Goal: Information Seeking & Learning: Understand process/instructions

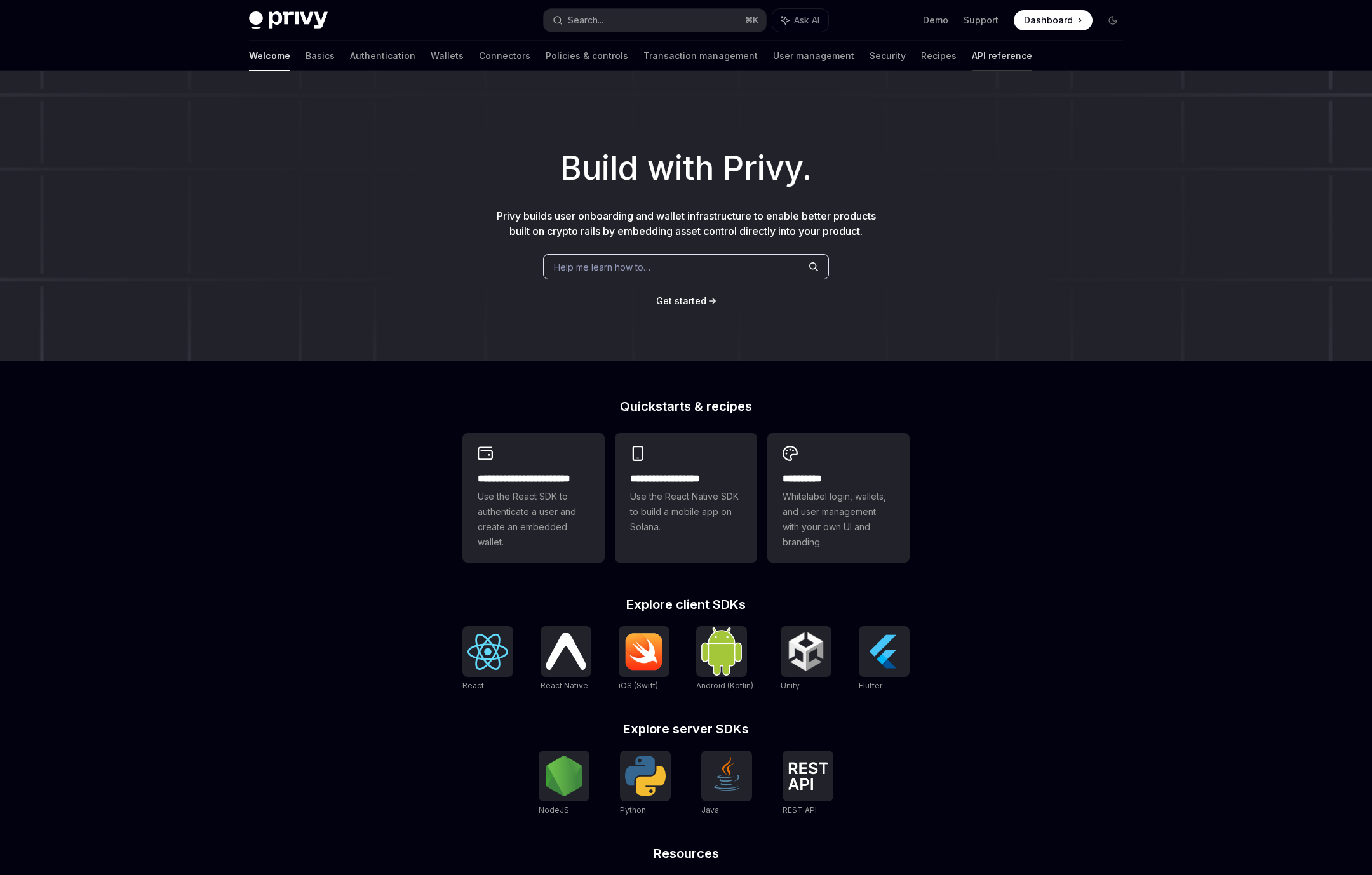
click at [972, 57] on link "API reference" at bounding box center [1002, 56] width 60 height 30
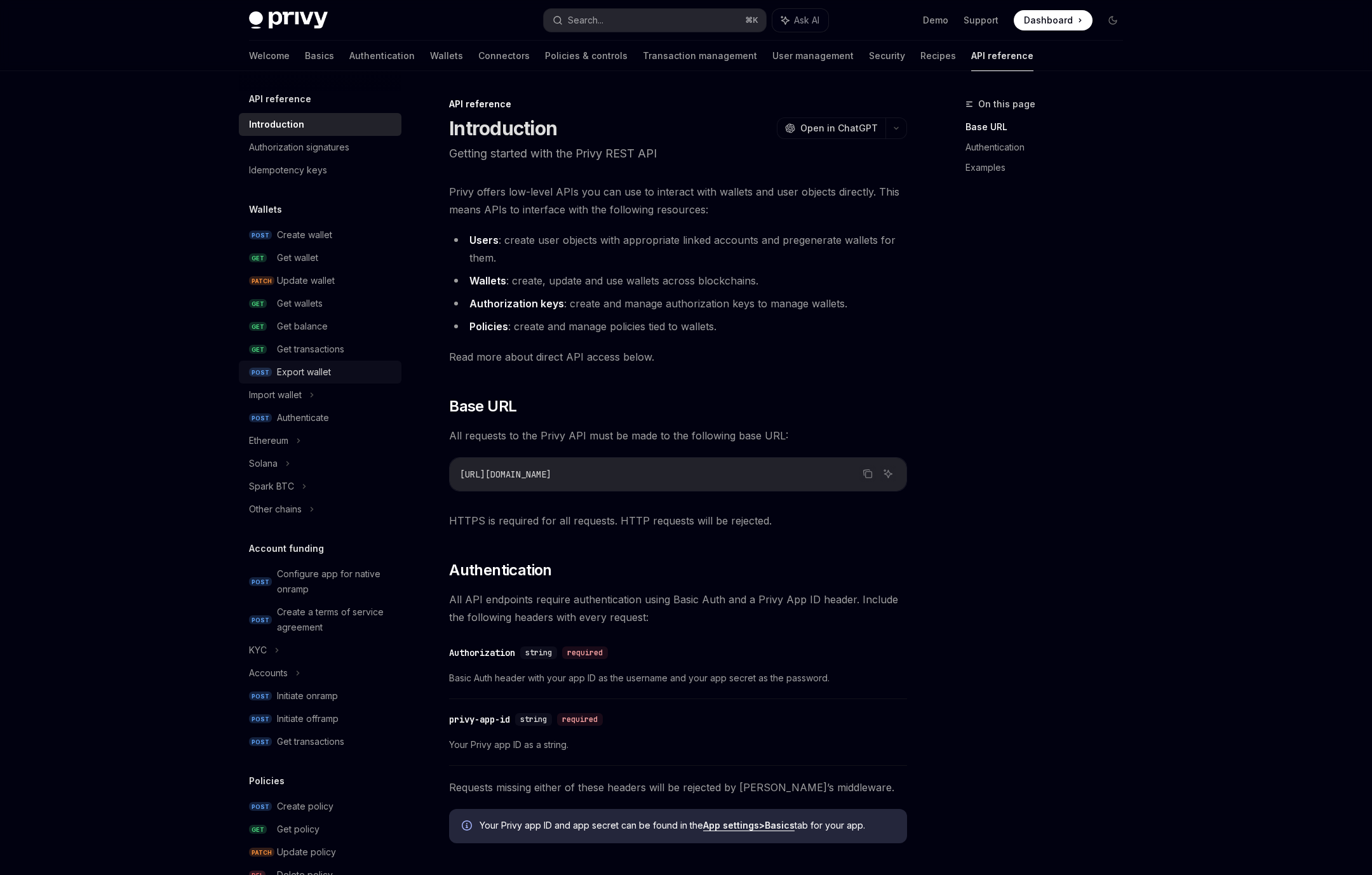
click at [302, 367] on div "Export wallet" at bounding box center [303, 373] width 54 height 16
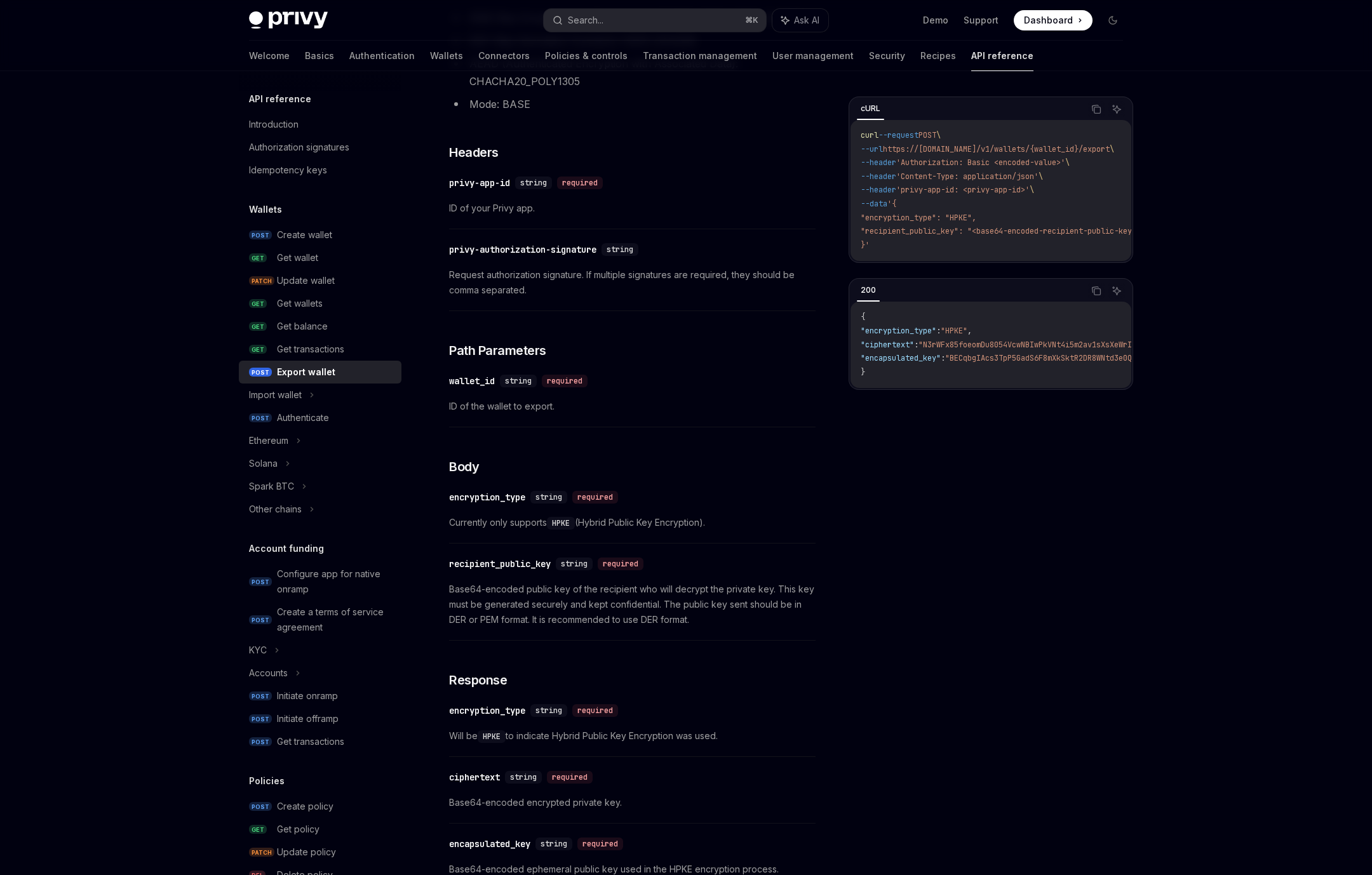
scroll to position [296, 0]
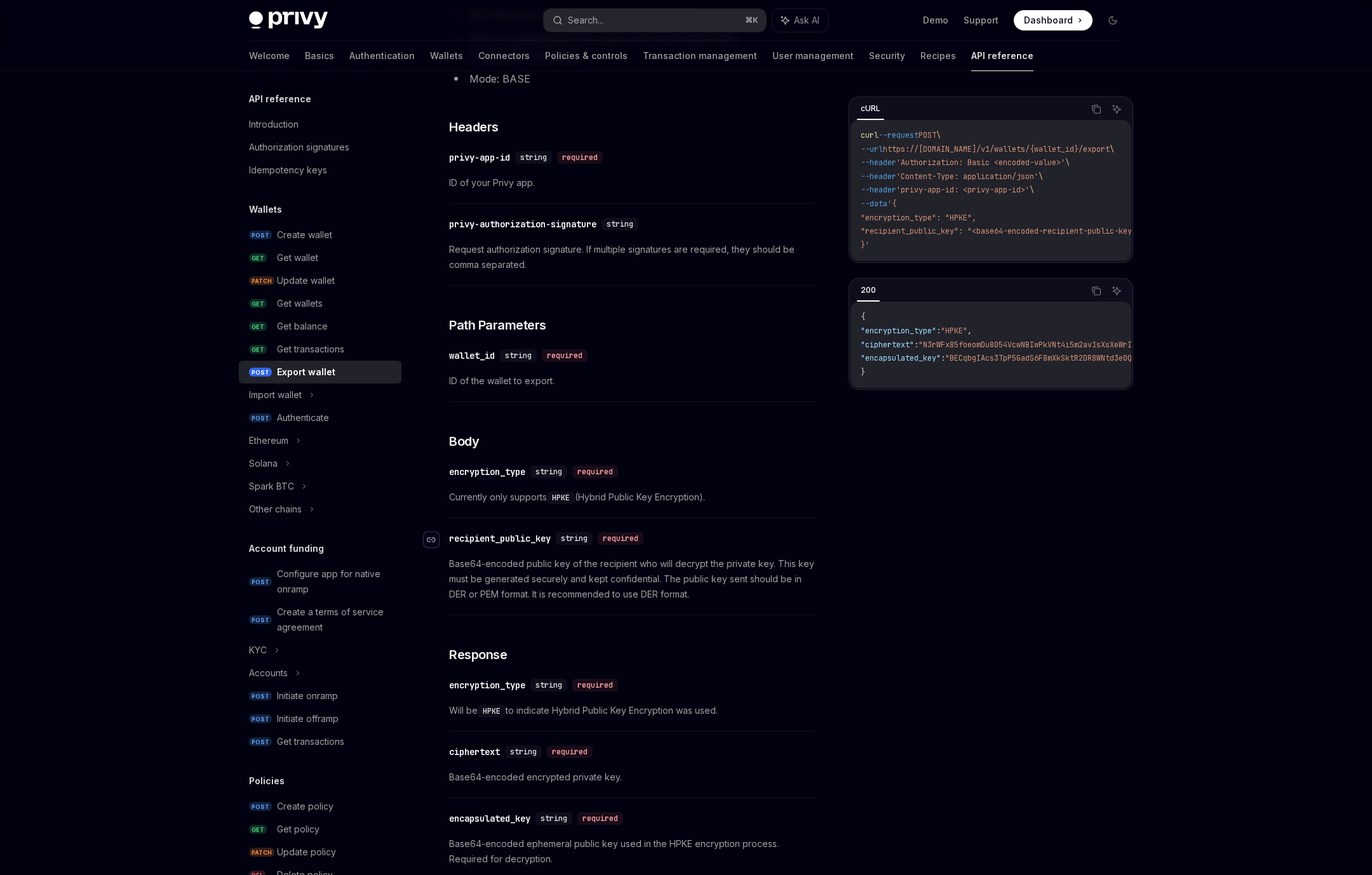
click at [431, 539] on icon "Navigate to header" at bounding box center [431, 540] width 9 height 8
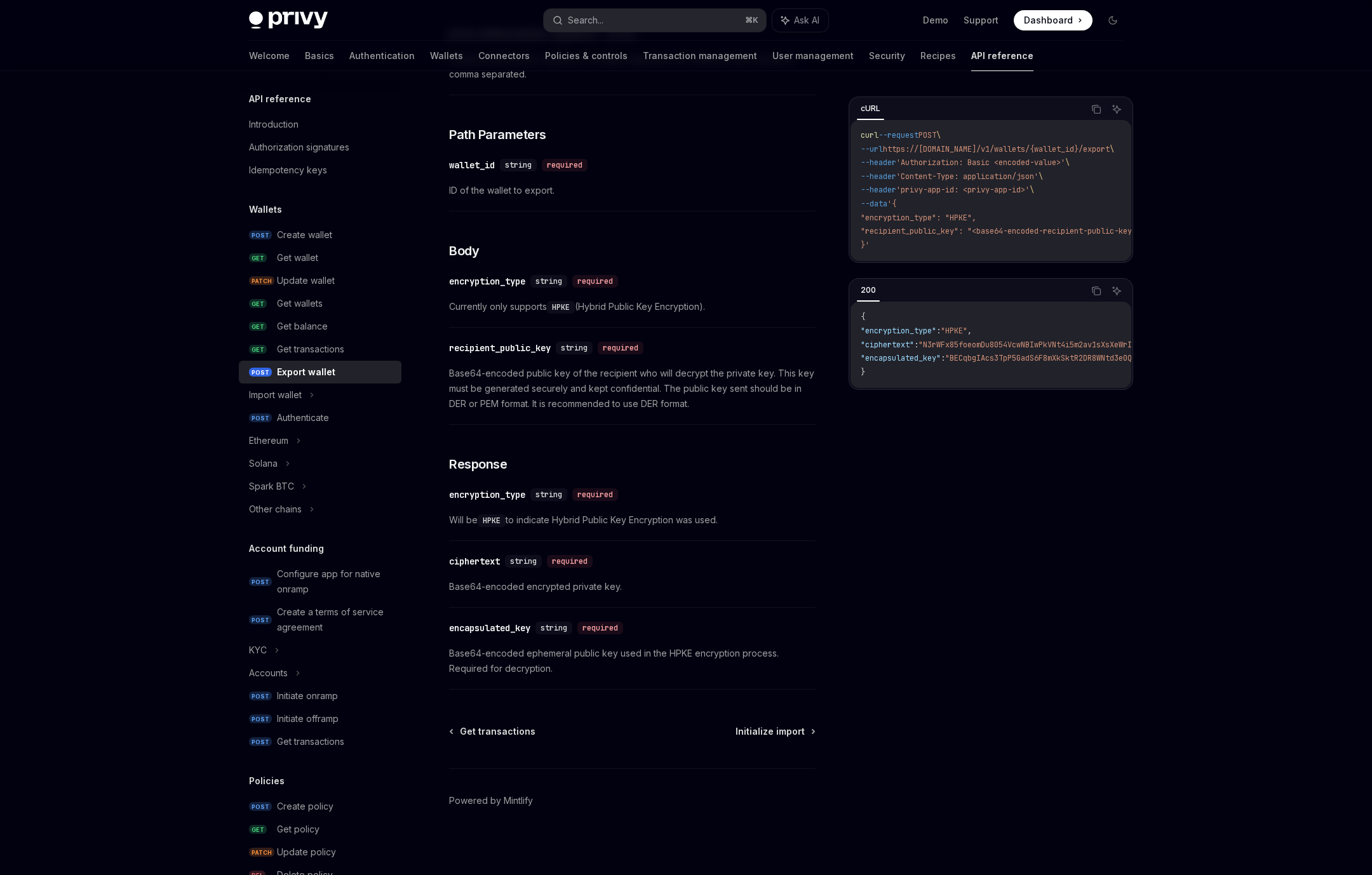
scroll to position [490, 0]
click at [403, 43] on div "Welcome Basics Authentication Wallets Connectors Policies & controls Transactio…" at bounding box center [641, 56] width 785 height 30
click at [430, 51] on link "Wallets" at bounding box center [446, 56] width 33 height 30
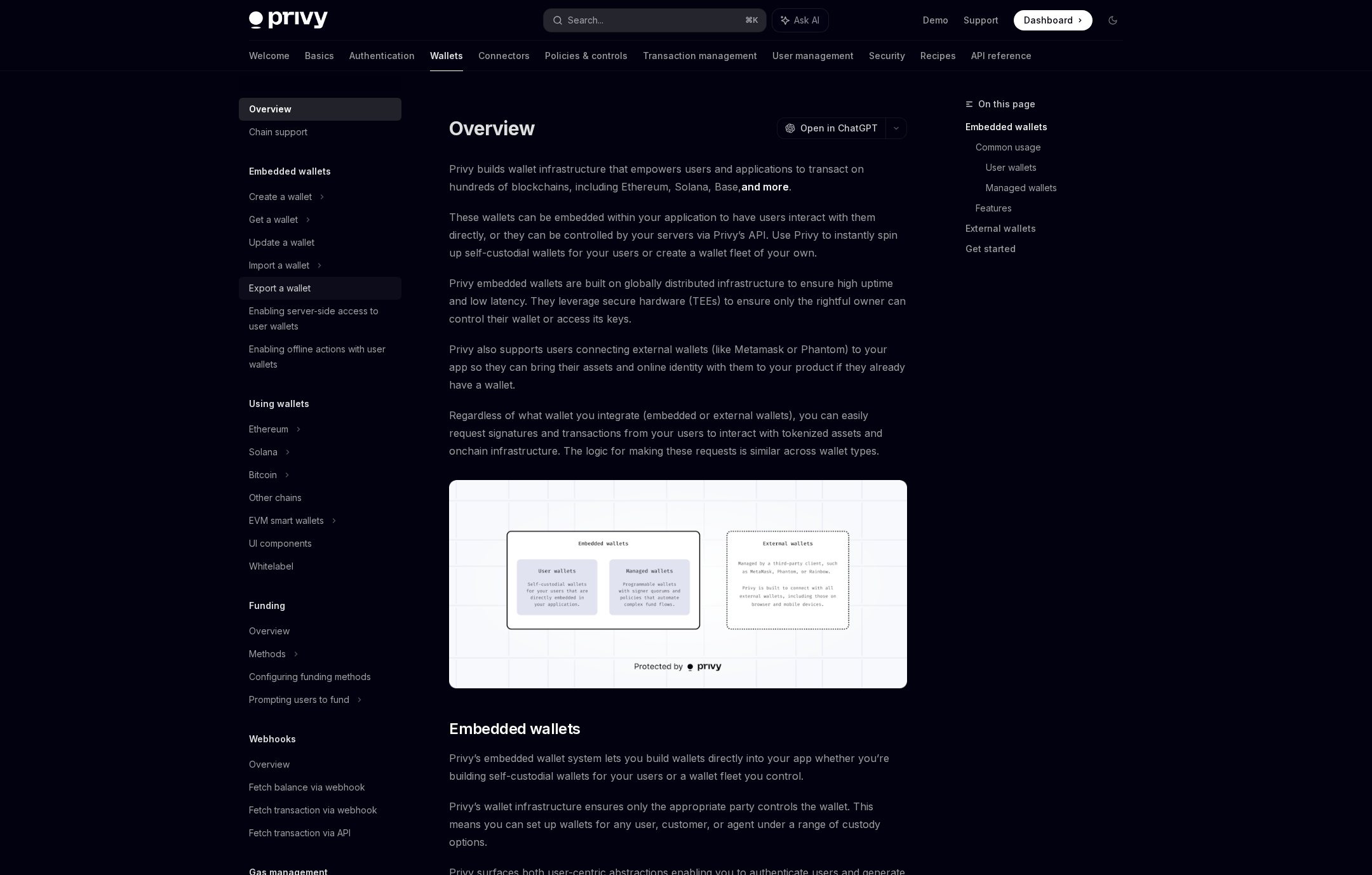
click at [279, 292] on div "Export a wallet" at bounding box center [279, 288] width 61 height 16
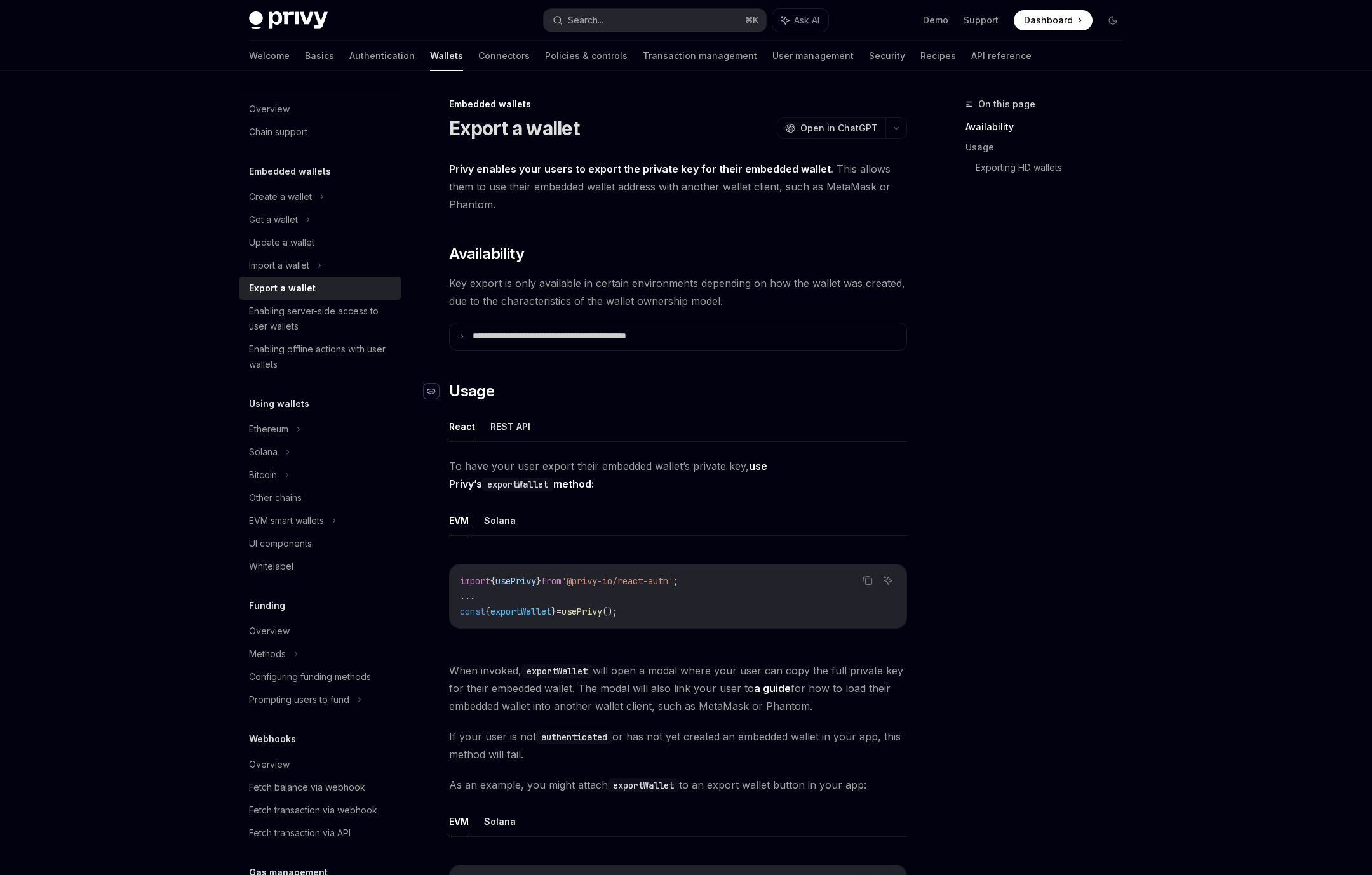
click at [429, 387] on icon "Navigate to header" at bounding box center [431, 391] width 9 height 8
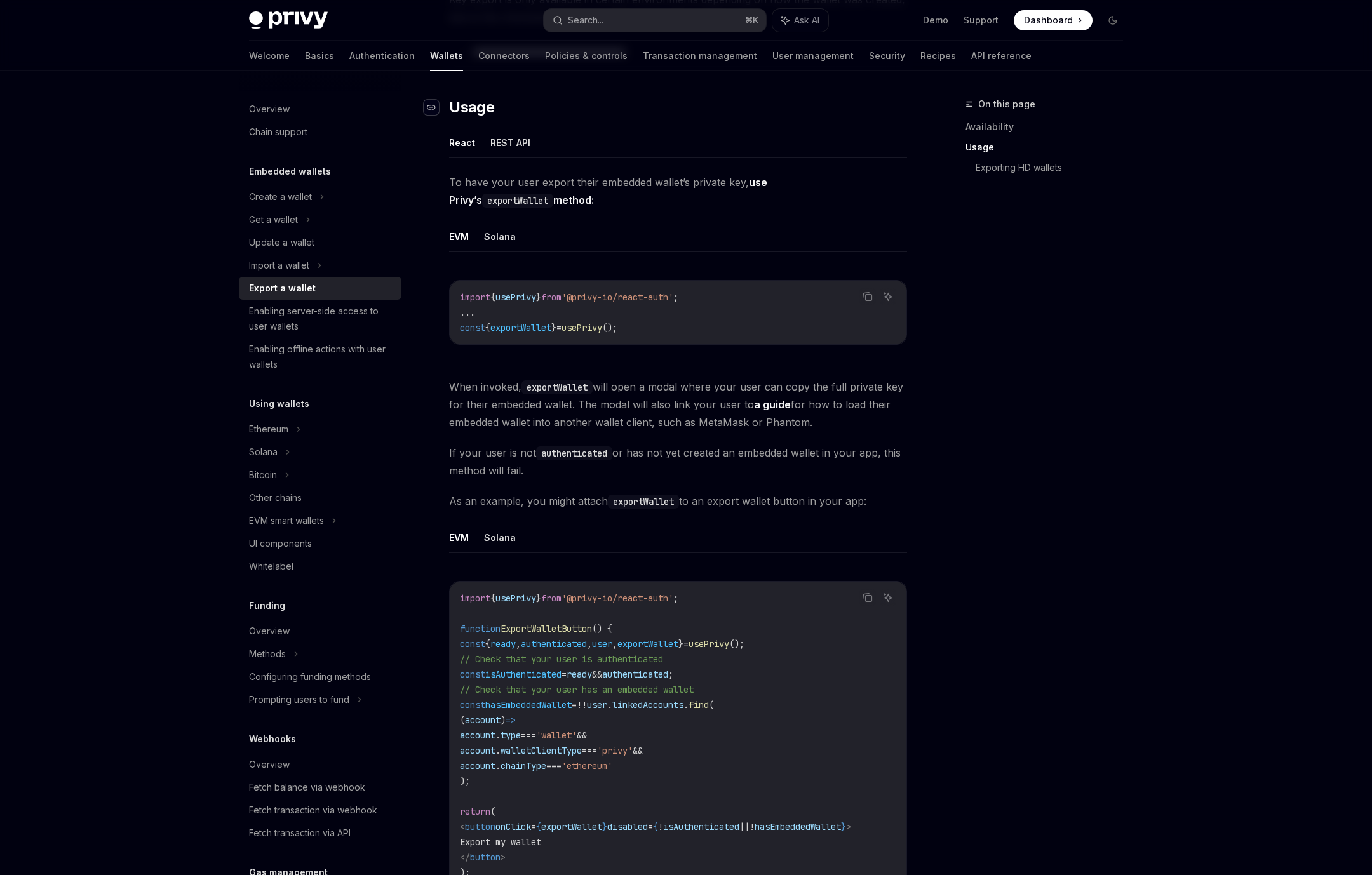
scroll to position [285, 0]
click at [972, 56] on link "API reference" at bounding box center [1001, 56] width 60 height 30
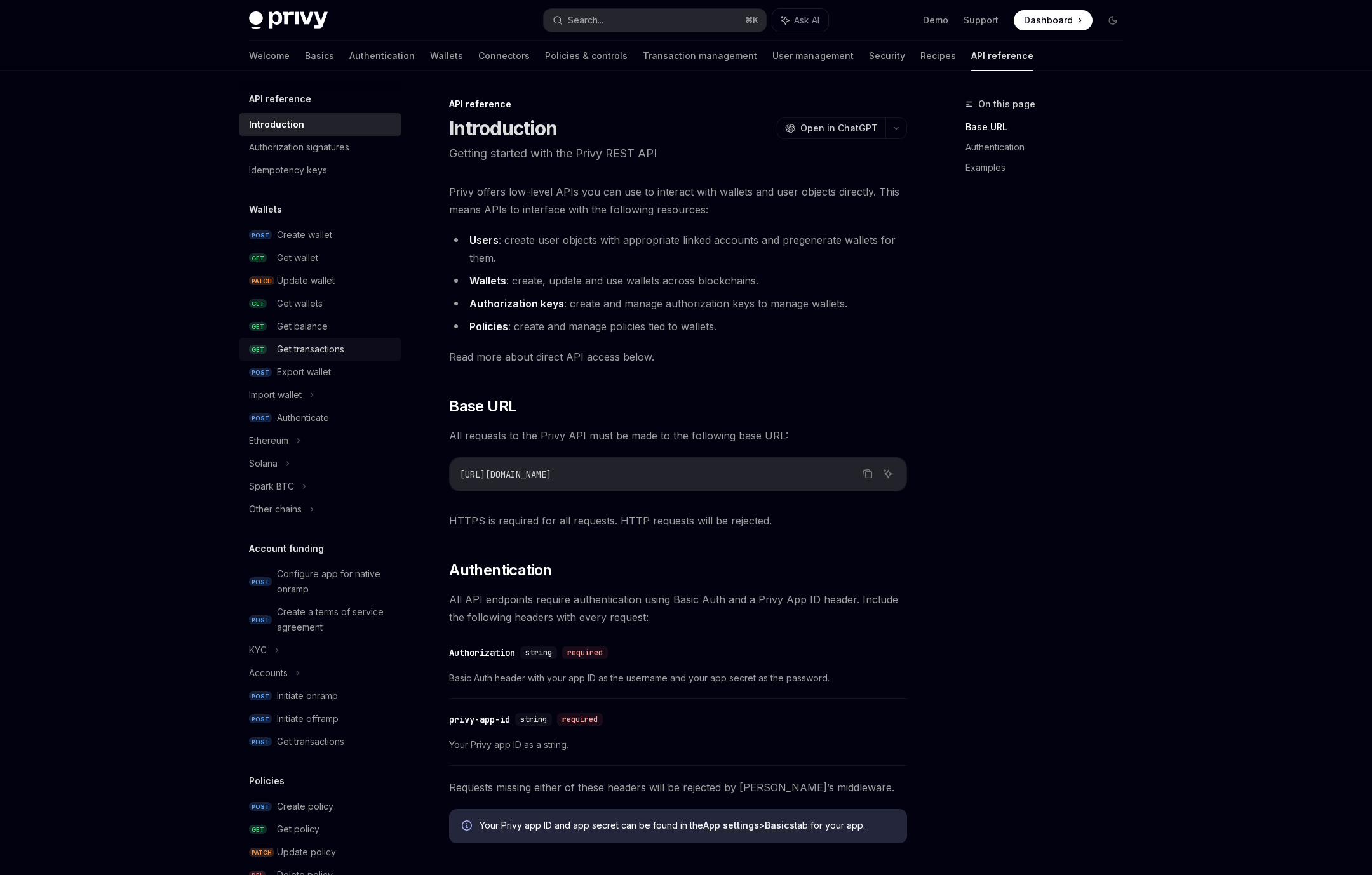
click at [311, 347] on div "Get transactions" at bounding box center [310, 349] width 67 height 16
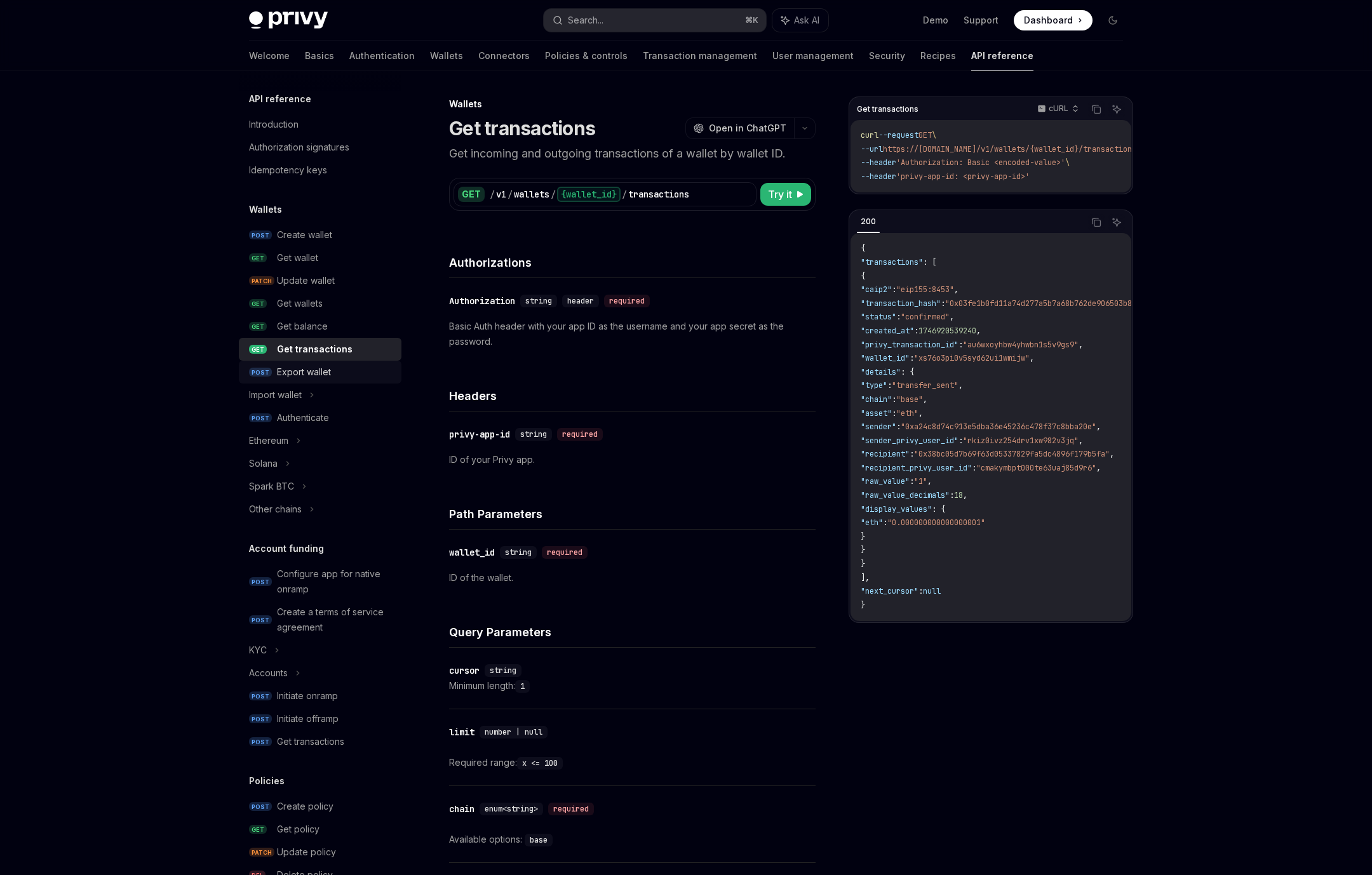
click at [309, 367] on div "Export wallet" at bounding box center [303, 373] width 54 height 16
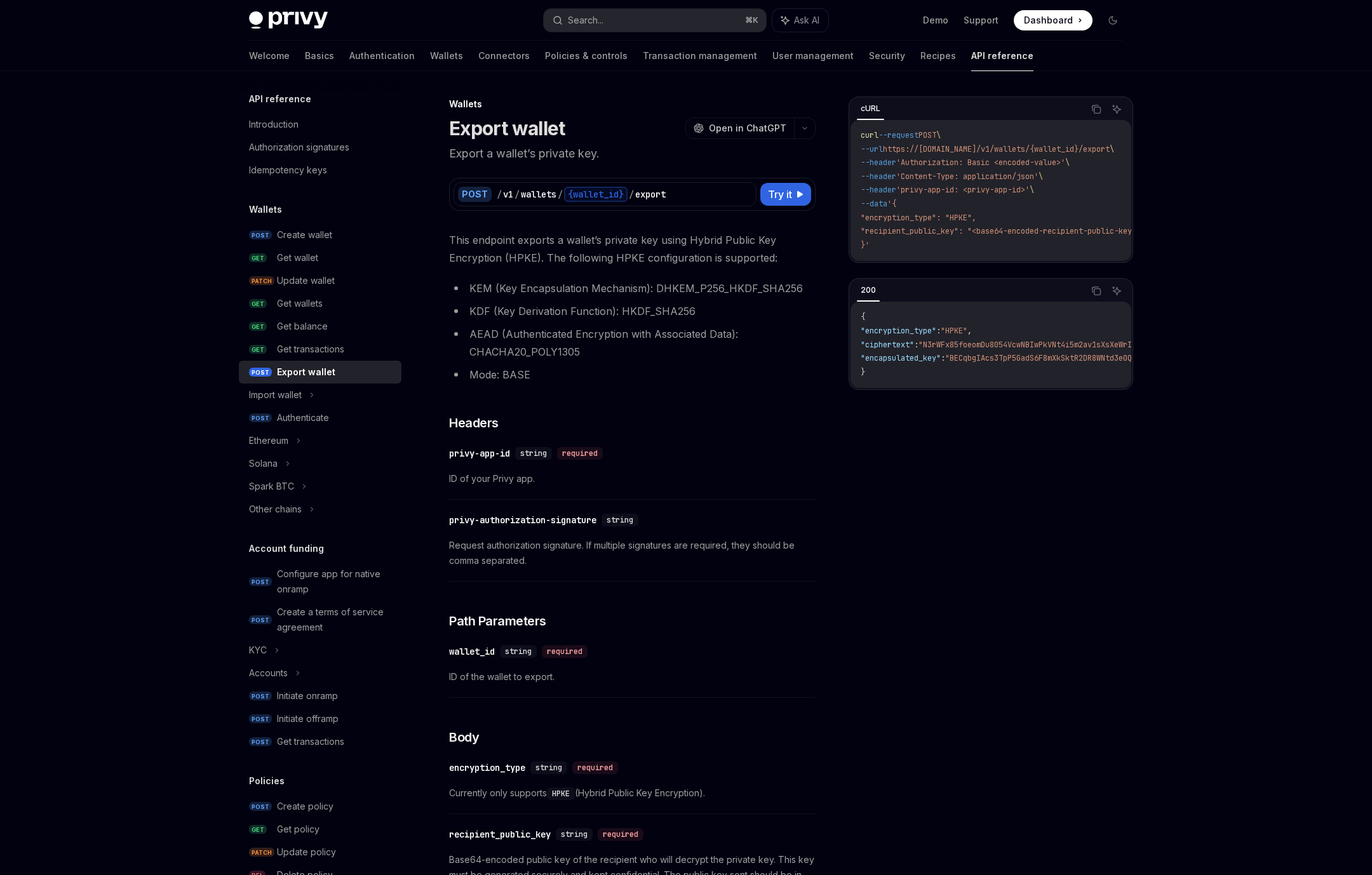
type textarea "*"
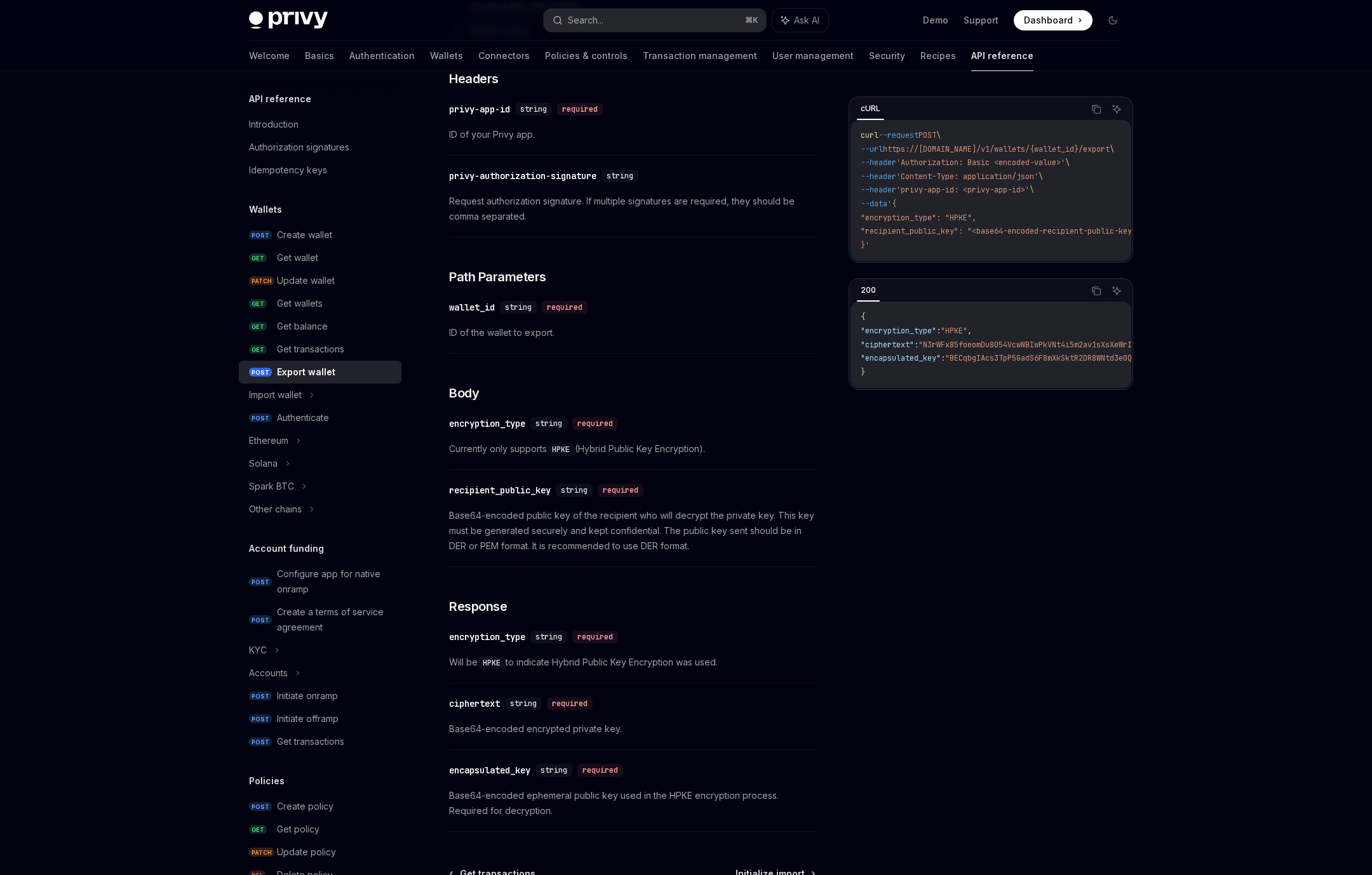
scroll to position [357, 0]
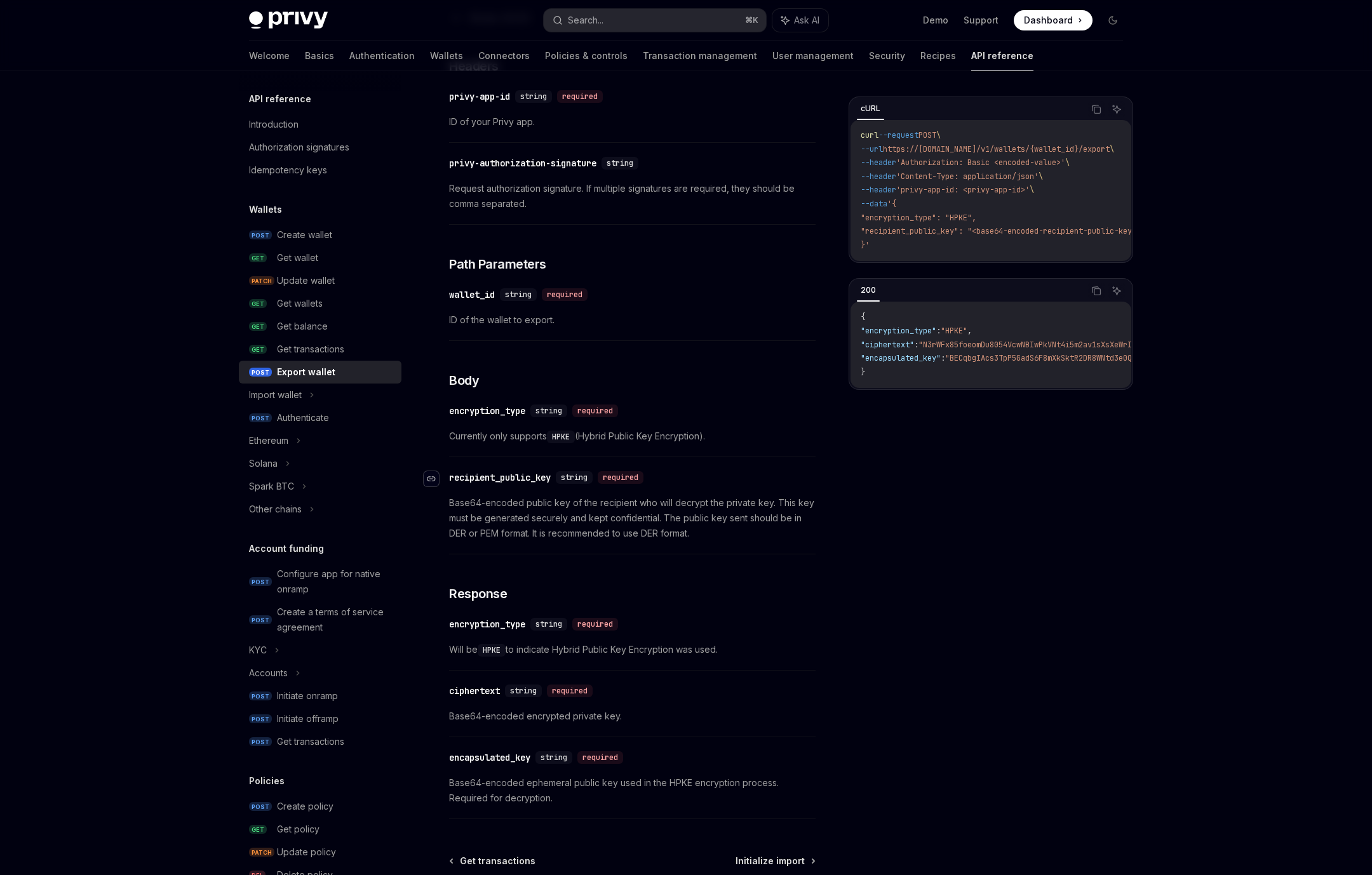
click at [434, 475] on icon "Navigate to header" at bounding box center [431, 479] width 9 height 8
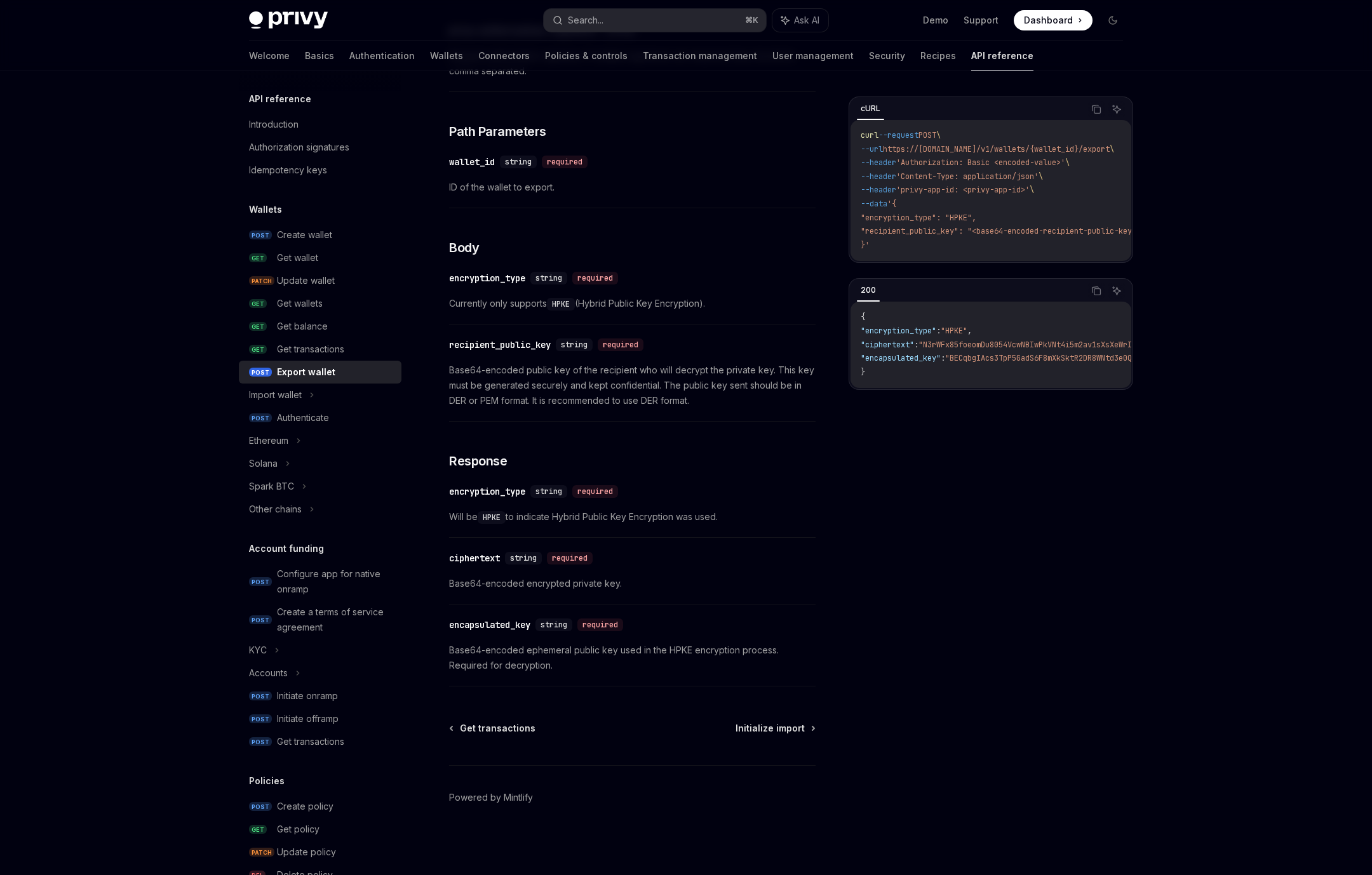
scroll to position [490, 0]
click at [480, 561] on div "ciphertext" at bounding box center [474, 558] width 51 height 13
click at [494, 623] on div "encapsulated_key" at bounding box center [490, 625] width 82 height 13
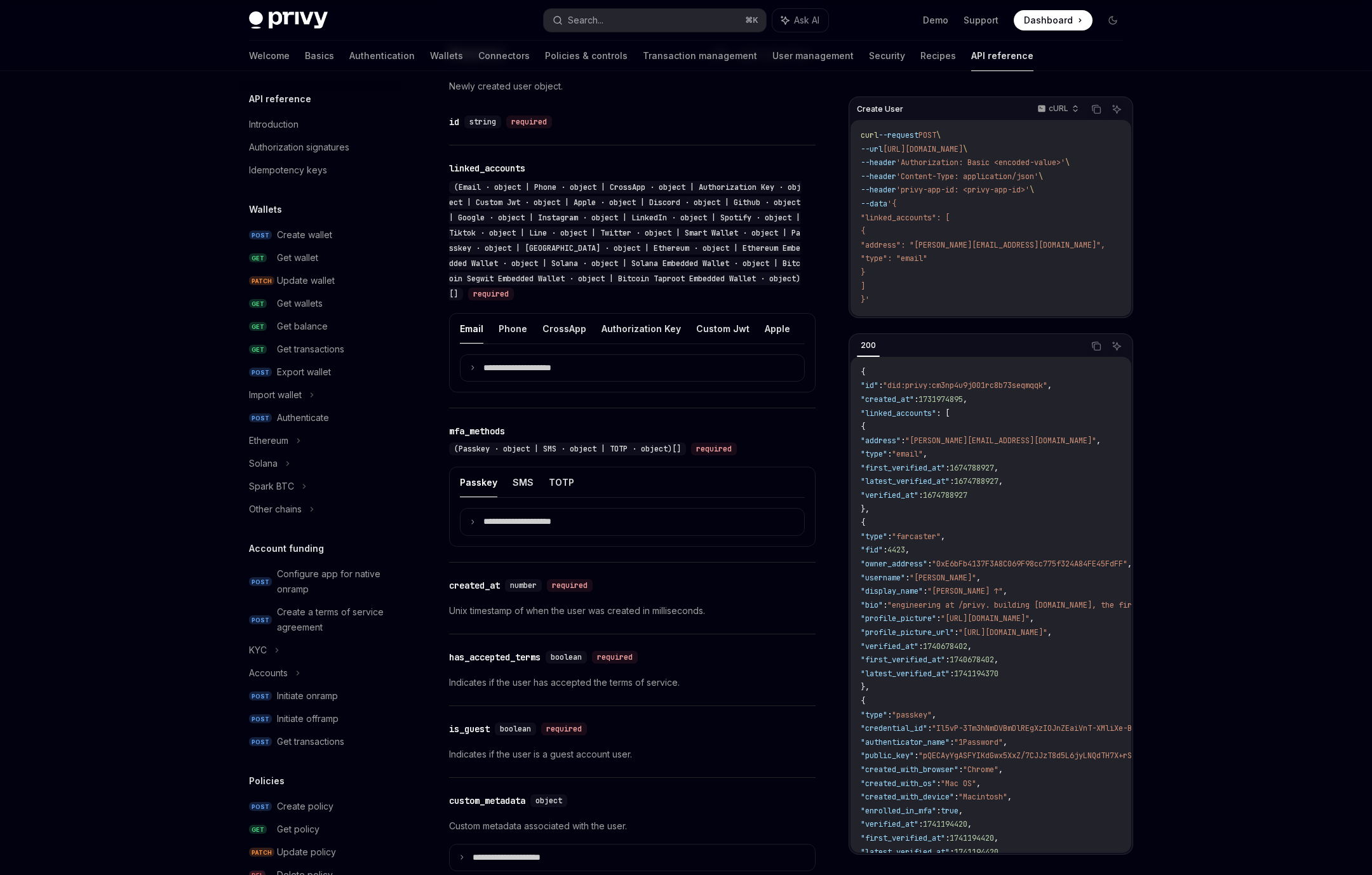
scroll to position [435, 0]
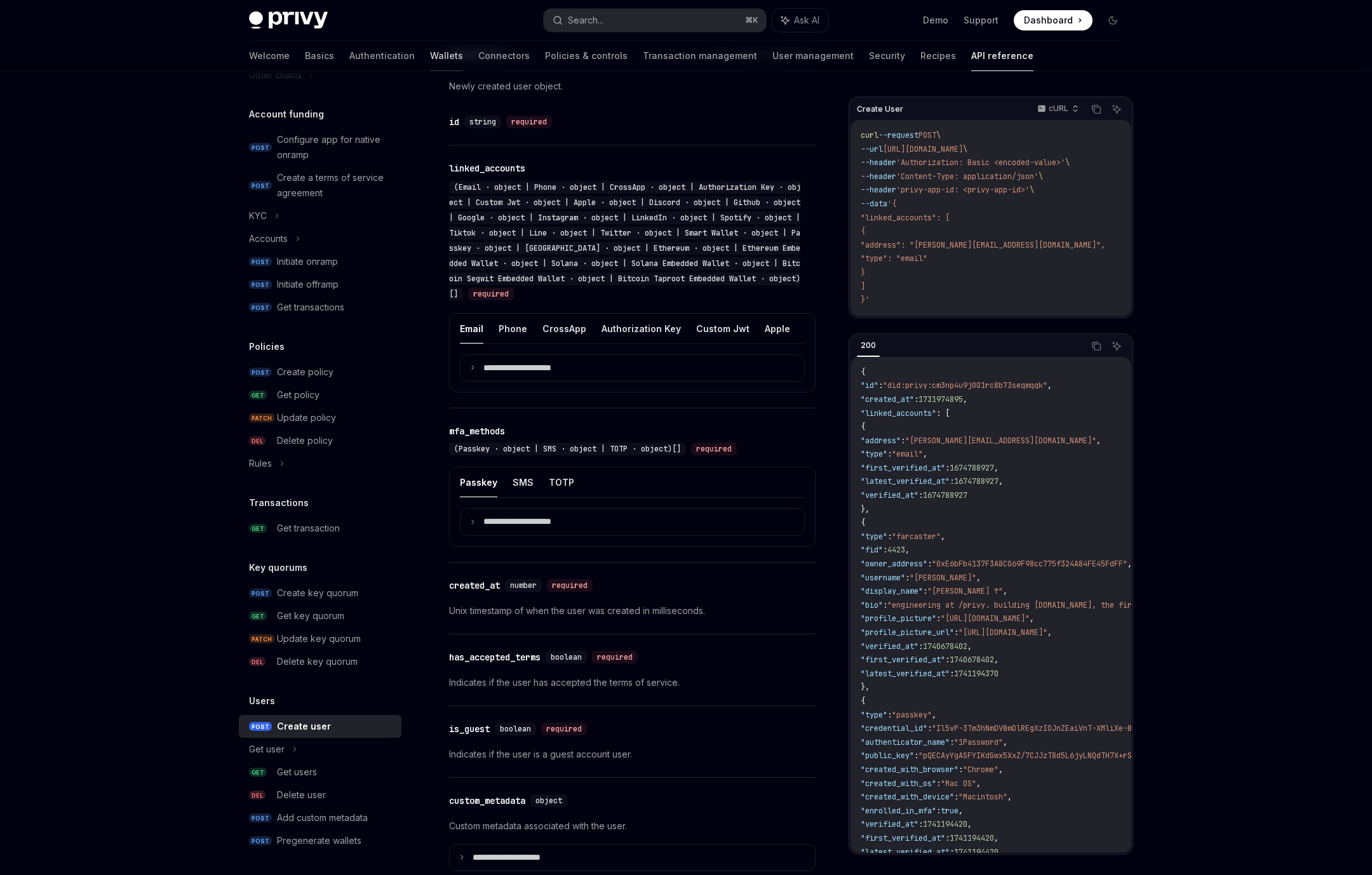
click at [430, 51] on link "Wallets" at bounding box center [446, 56] width 33 height 30
type textarea "*"
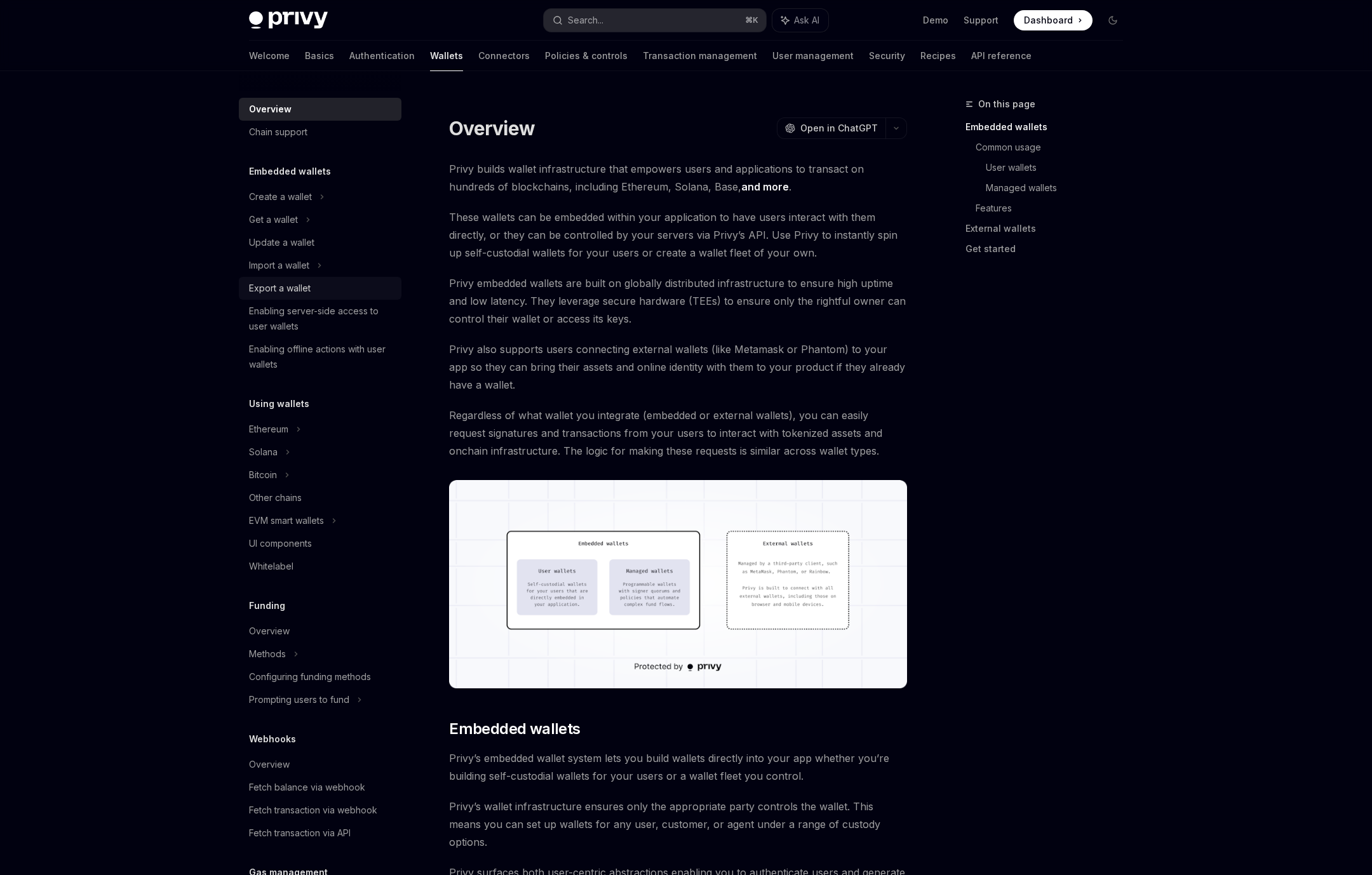
click at [290, 284] on div "Export a wallet" at bounding box center [279, 288] width 61 height 16
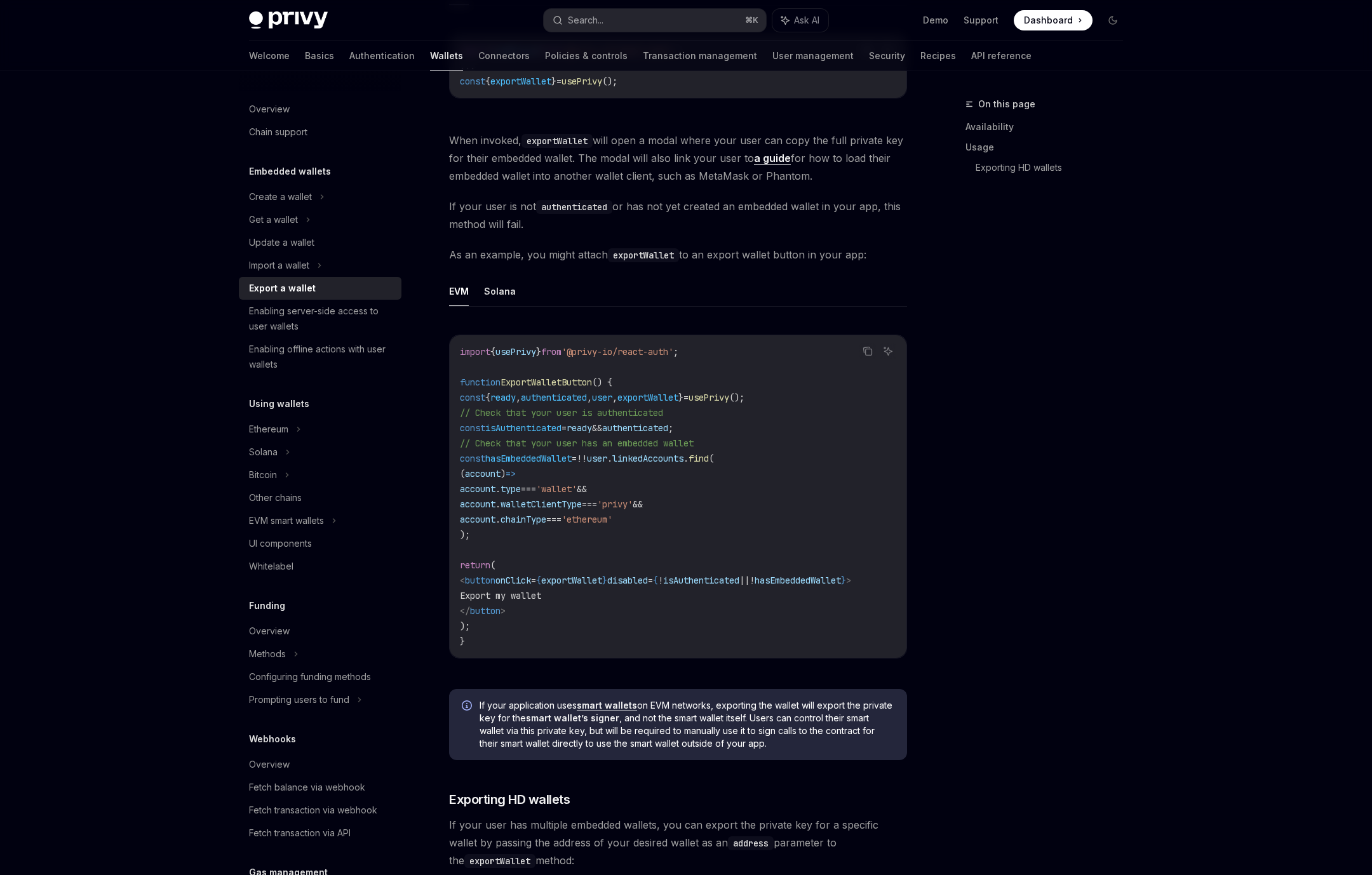
scroll to position [969, 0]
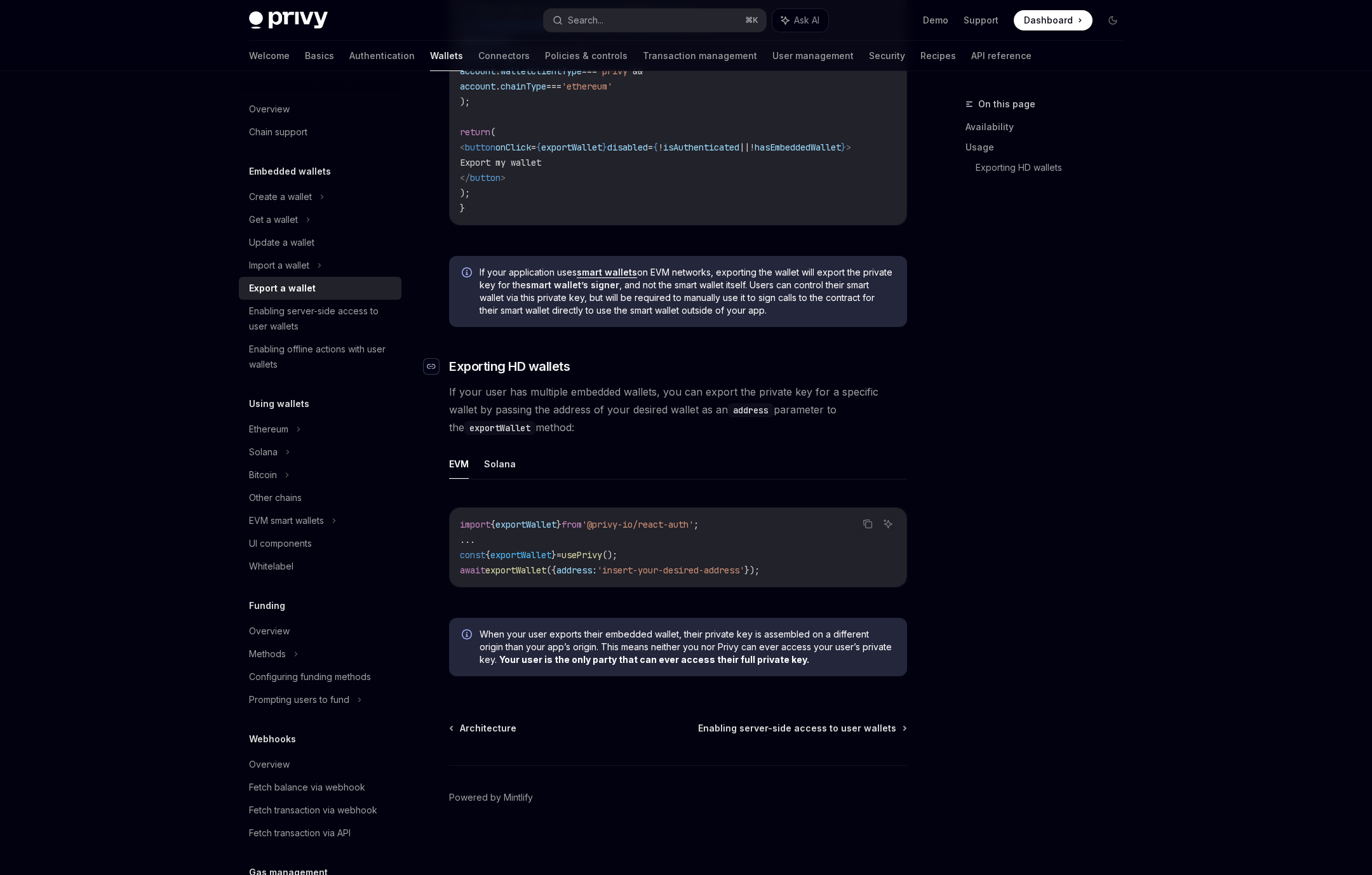
click at [429, 365] on icon "Navigate to header" at bounding box center [431, 367] width 9 height 8
